Goal: Task Accomplishment & Management: Use online tool/utility

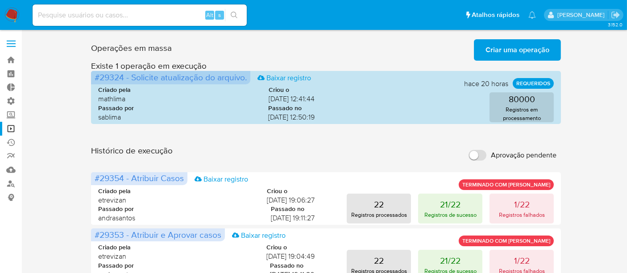
click at [506, 49] on span "Criar uma operação" at bounding box center [517, 50] width 64 height 20
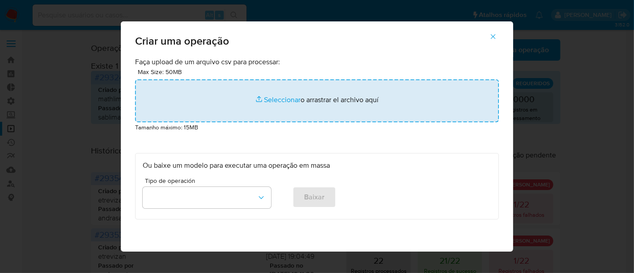
click at [285, 103] on input "file" at bounding box center [317, 100] width 364 height 43
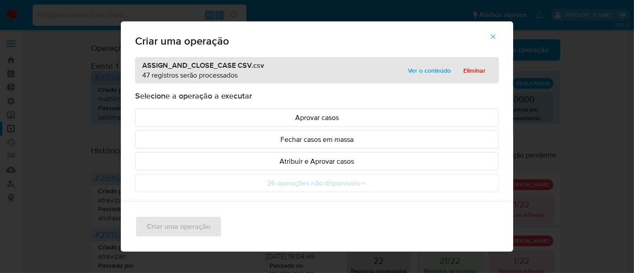
click at [437, 71] on span "Ver o conteúdo" at bounding box center [429, 70] width 43 height 12
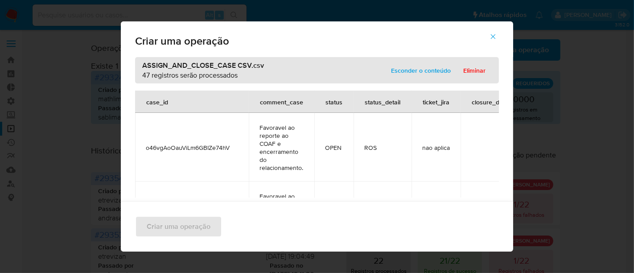
click at [413, 66] on span "Esconder o conteúdo" at bounding box center [421, 70] width 60 height 12
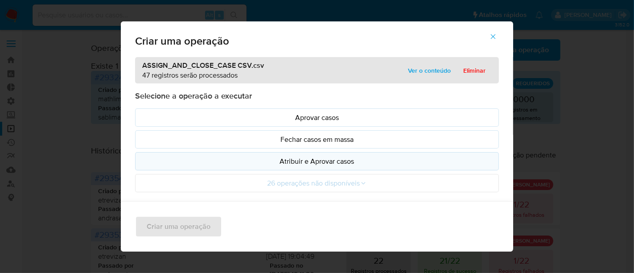
click at [306, 162] on p "Atribuir e Aprovar casos" at bounding box center [317, 161] width 349 height 10
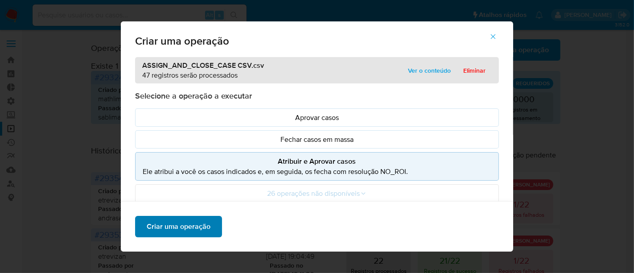
click at [154, 225] on span "Criar uma operação" at bounding box center [179, 227] width 64 height 20
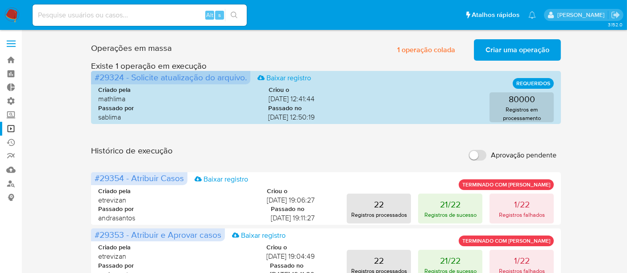
click at [510, 41] on span "Criar uma operação" at bounding box center [517, 50] width 64 height 20
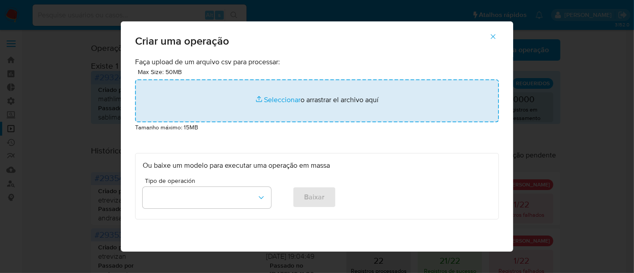
click at [281, 96] on input "file" at bounding box center [317, 100] width 364 height 43
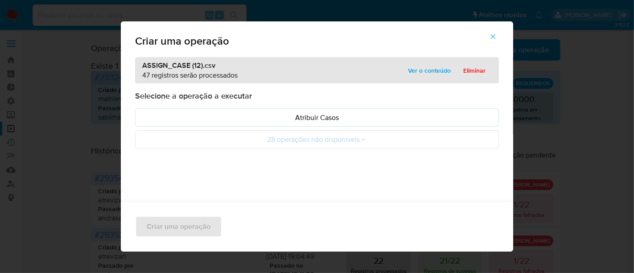
click at [434, 67] on span "Ver o conteúdo" at bounding box center [429, 70] width 43 height 12
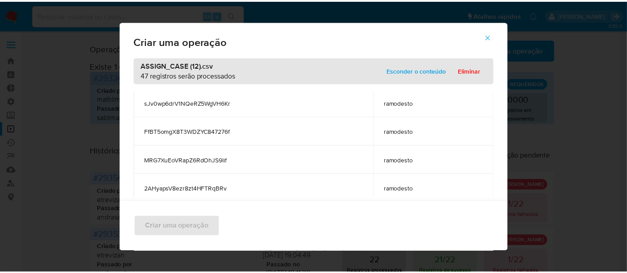
scroll to position [595, 0]
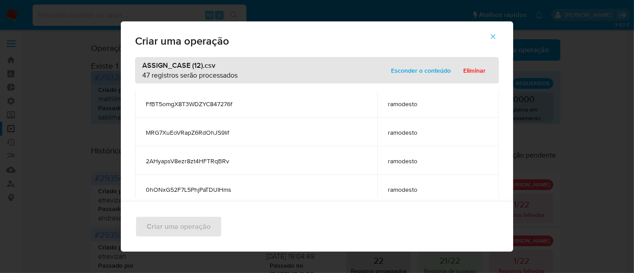
click at [429, 75] on span "Esconder o conteúdo" at bounding box center [421, 70] width 60 height 12
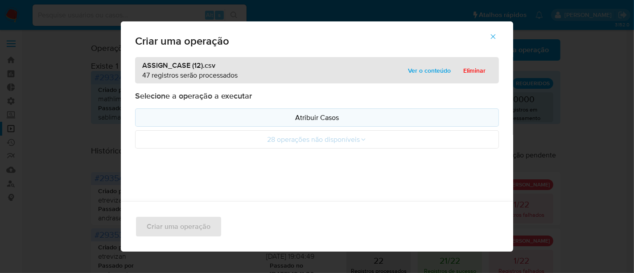
click at [282, 118] on p "Atribuir Casos" at bounding box center [317, 117] width 349 height 10
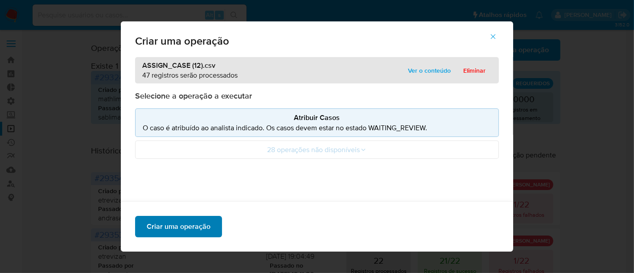
click at [166, 228] on span "Criar uma operação" at bounding box center [179, 227] width 64 height 20
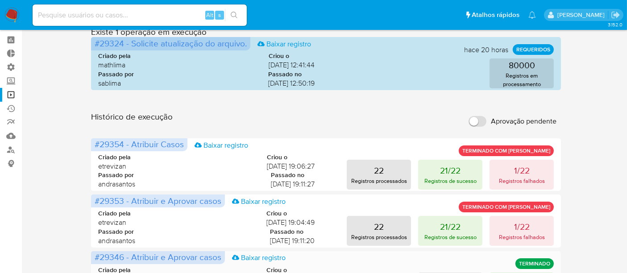
scroll to position [50, 0]
